Goal: Transaction & Acquisition: Purchase product/service

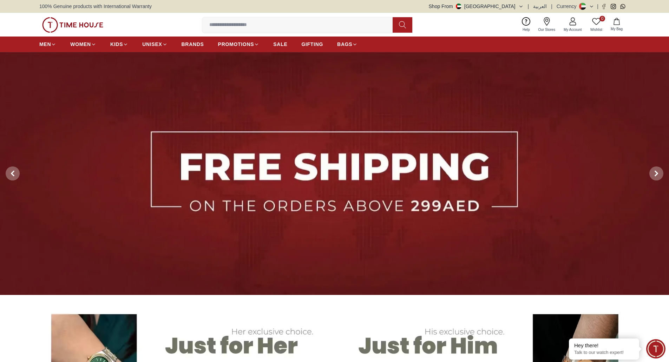
click at [79, 21] on img at bounding box center [72, 24] width 61 height 15
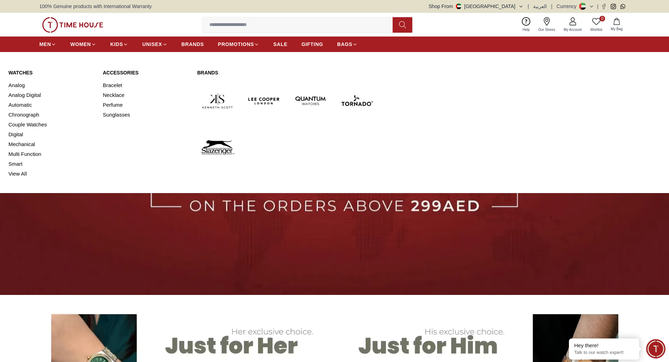
click at [16, 70] on link "Watches" at bounding box center [51, 72] width 86 height 7
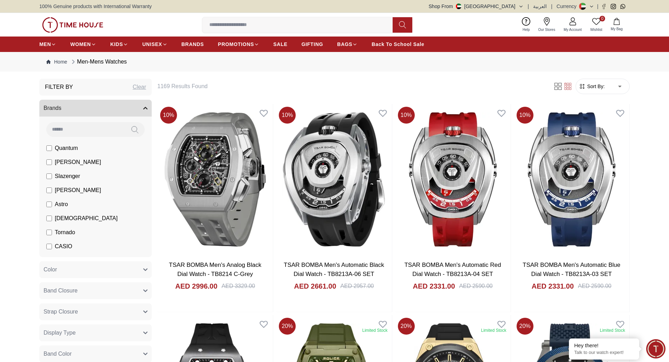
click at [73, 26] on img at bounding box center [72, 24] width 61 height 15
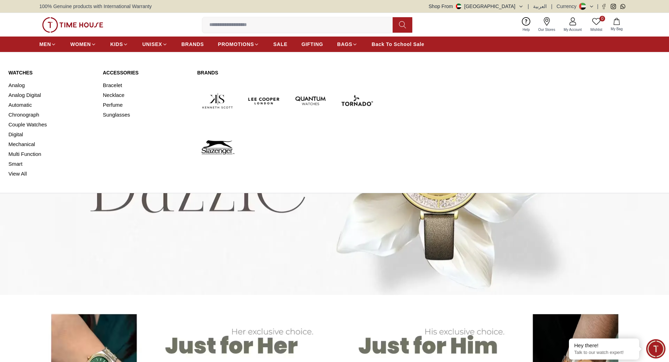
click at [20, 76] on link "Watches" at bounding box center [51, 72] width 86 height 7
click at [28, 72] on link "Watches" at bounding box center [51, 72] width 86 height 7
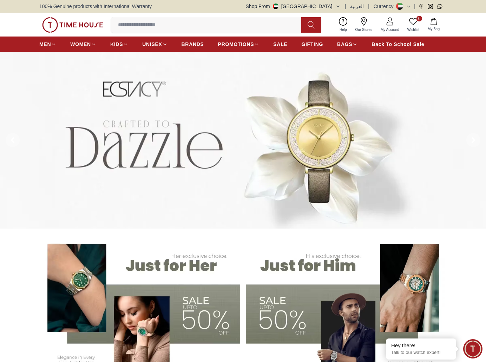
click at [340, 6] on icon "button" at bounding box center [337, 6] width 5 height 5
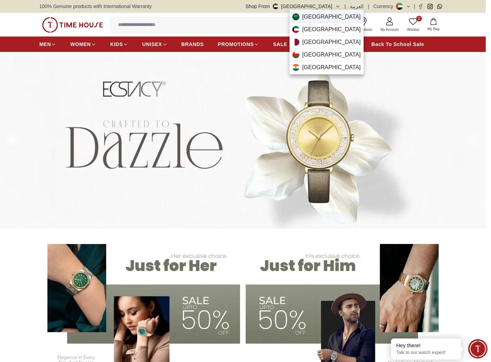
click at [323, 20] on span "Saudi Arabia" at bounding box center [331, 17] width 59 height 8
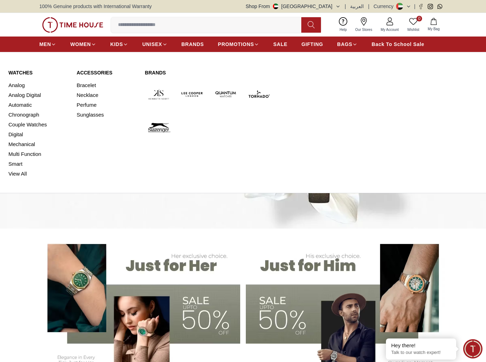
click at [19, 71] on link "Watches" at bounding box center [38, 72] width 60 height 7
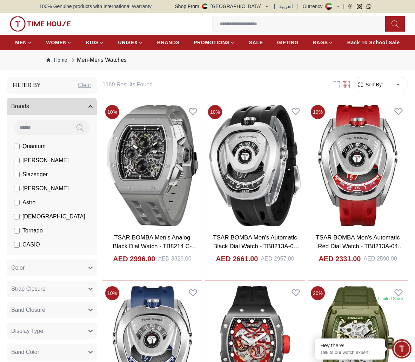
click at [267, 4] on button "Shop From UAE" at bounding box center [222, 6] width 95 height 7
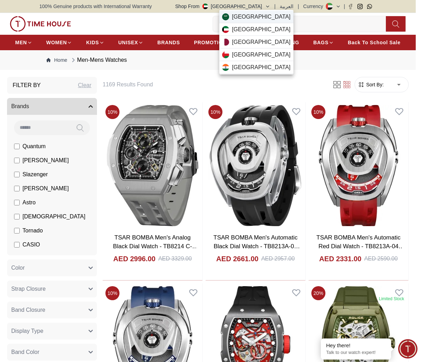
click at [257, 21] on span "Saudi Arabia" at bounding box center [261, 17] width 59 height 8
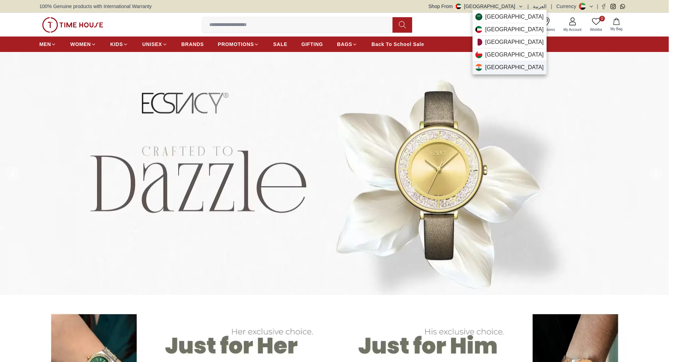
click at [503, 66] on div "India" at bounding box center [510, 67] width 74 height 13
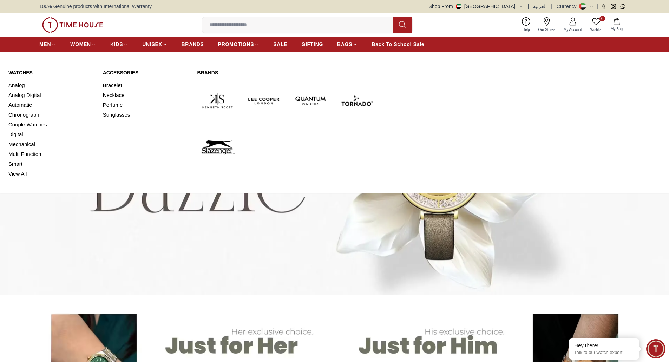
click at [19, 72] on link "Watches" at bounding box center [51, 72] width 86 height 7
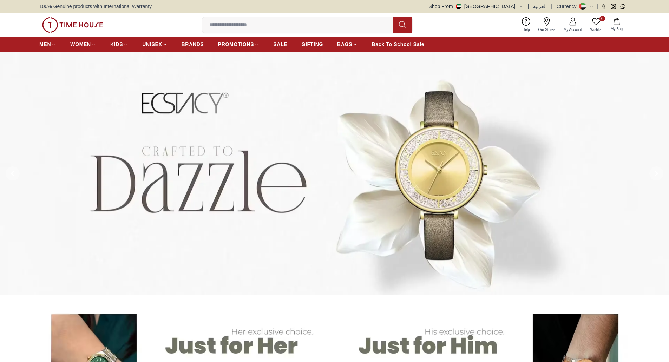
click at [517, 5] on button "Shop From UAE" at bounding box center [476, 6] width 95 height 7
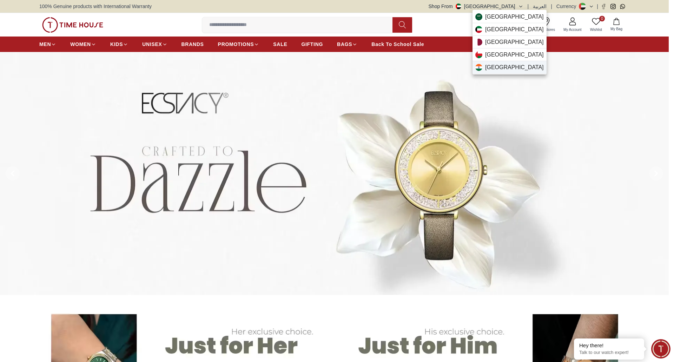
click at [500, 65] on div "India" at bounding box center [510, 67] width 74 height 13
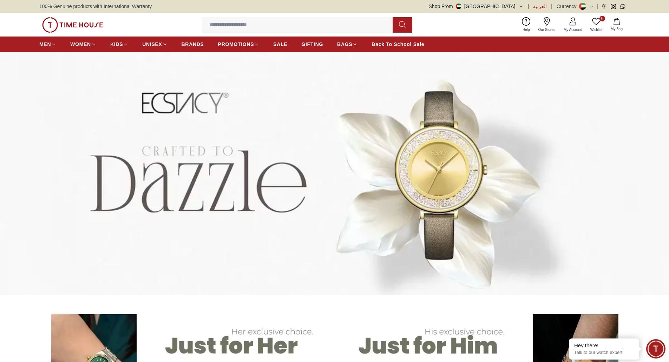
click at [543, 6] on span "العربية" at bounding box center [540, 6] width 14 height 7
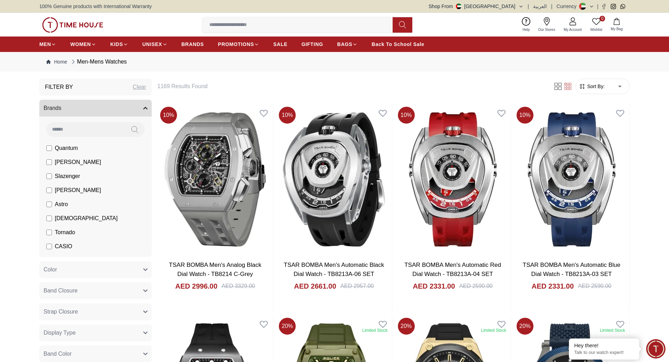
click at [72, 21] on img at bounding box center [72, 24] width 61 height 15
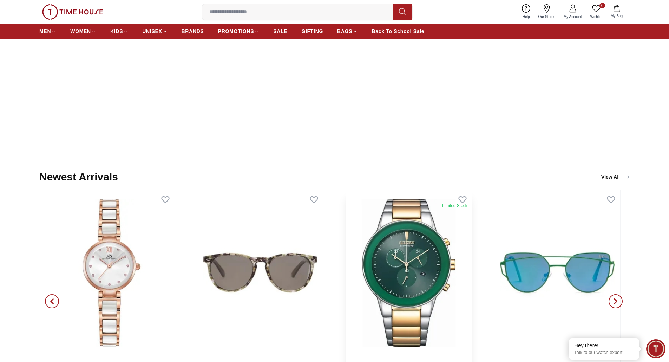
scroll to position [913, 0]
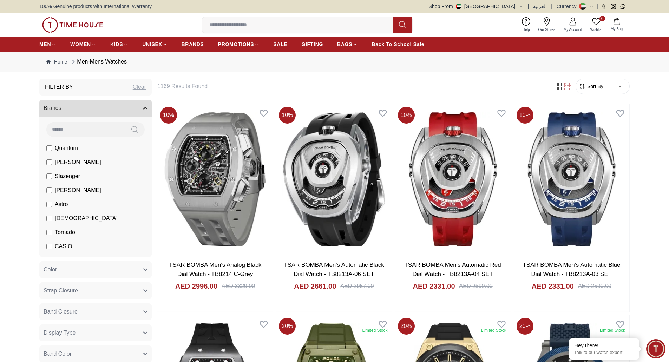
click at [66, 26] on img at bounding box center [72, 24] width 61 height 15
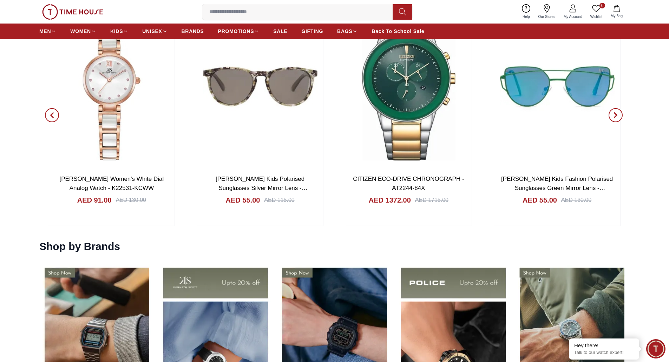
scroll to position [913, 0]
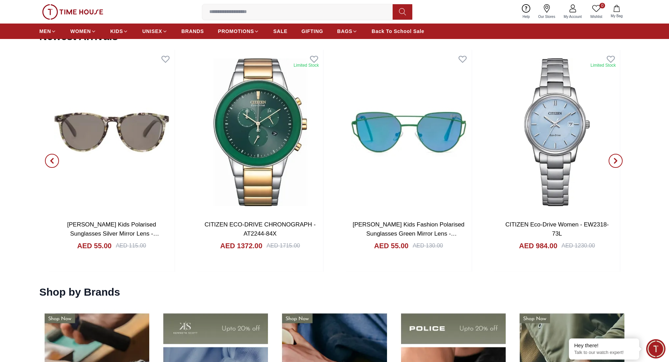
click at [617, 164] on icon "button" at bounding box center [616, 161] width 6 height 6
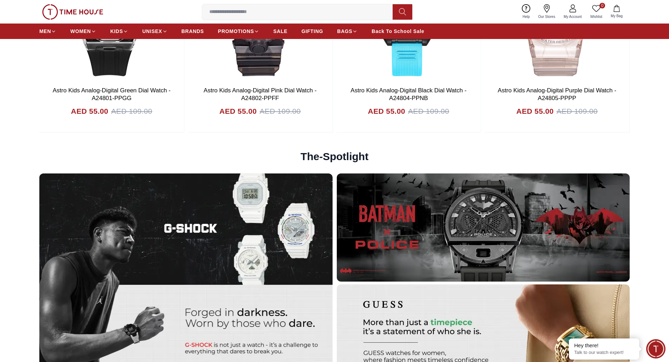
scroll to position [2213, 0]
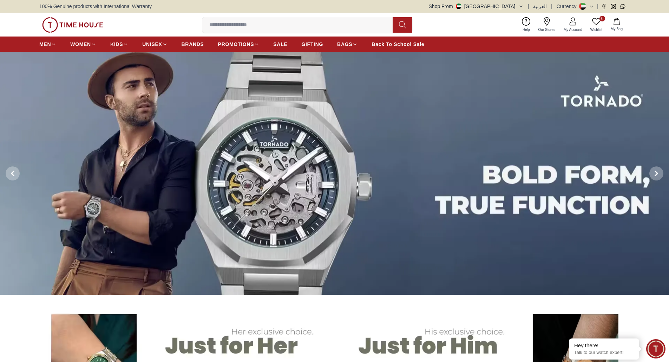
click at [89, 23] on img at bounding box center [72, 24] width 61 height 15
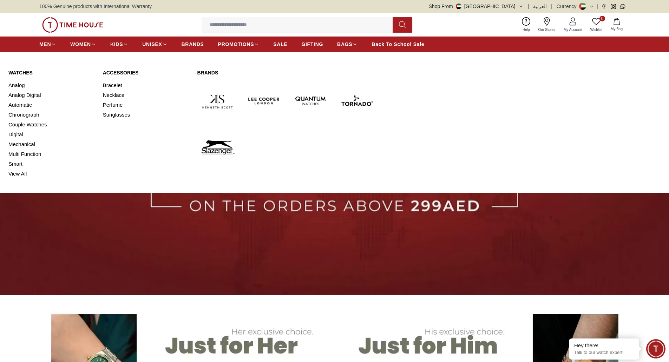
click at [14, 71] on link "Watches" at bounding box center [51, 72] width 86 height 7
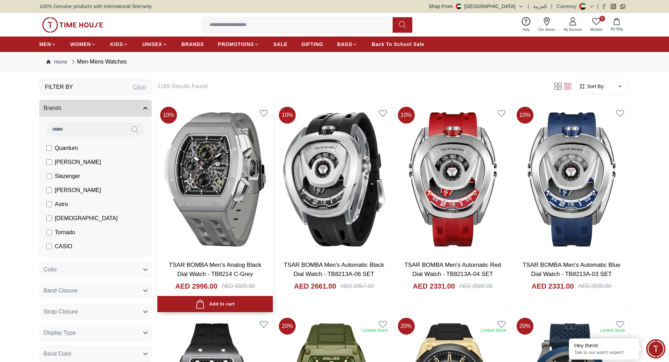
click at [228, 190] on img at bounding box center [215, 179] width 116 height 151
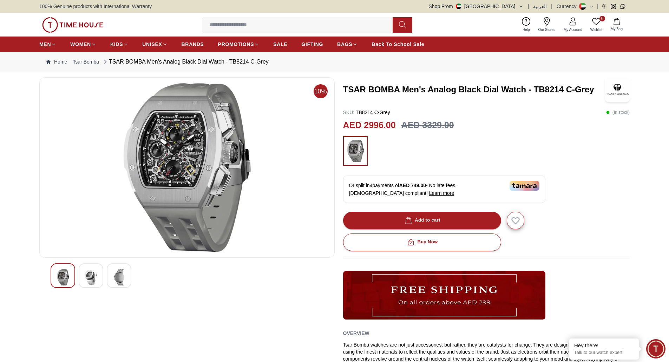
click at [90, 277] on img at bounding box center [91, 277] width 13 height 16
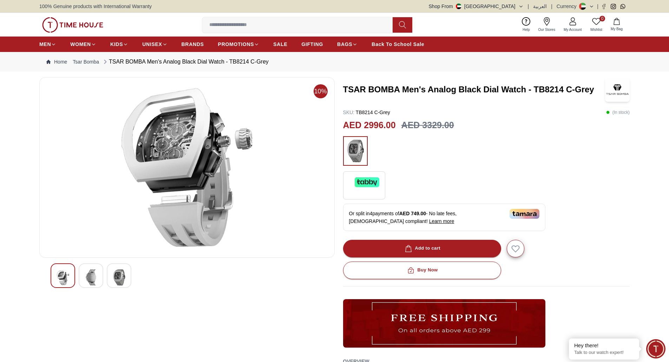
click at [119, 275] on img at bounding box center [119, 277] width 13 height 16
